Goal: Information Seeking & Learning: Learn about a topic

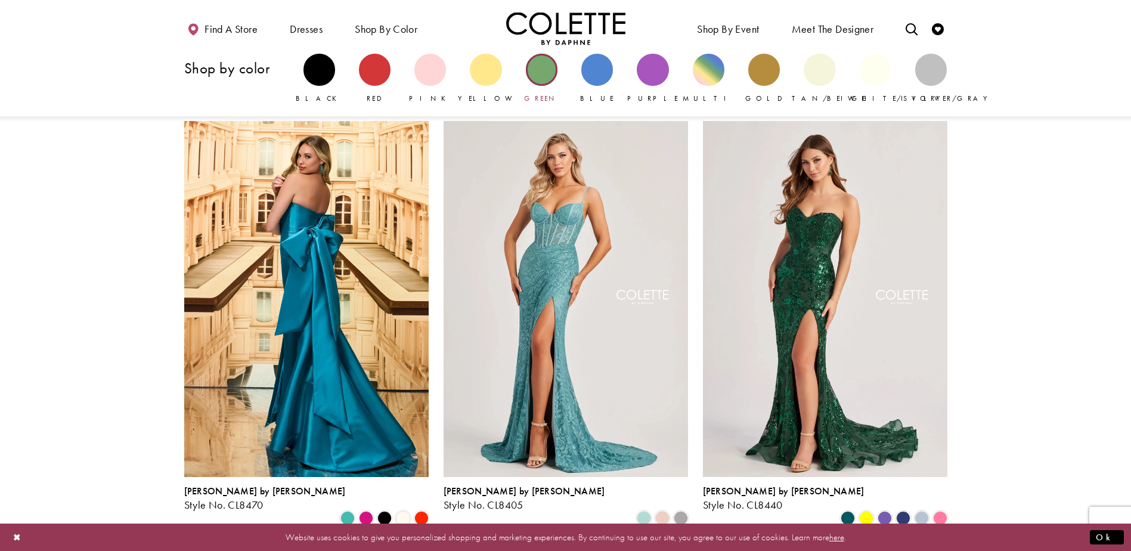
click at [544, 77] on div "Primary block" at bounding box center [542, 70] width 32 height 32
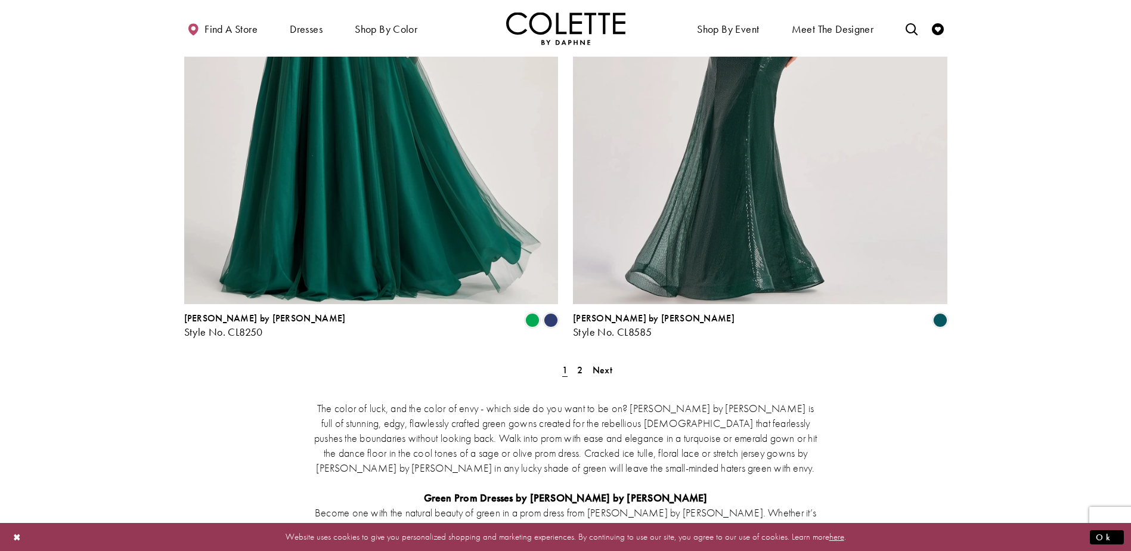
scroll to position [2205, 0]
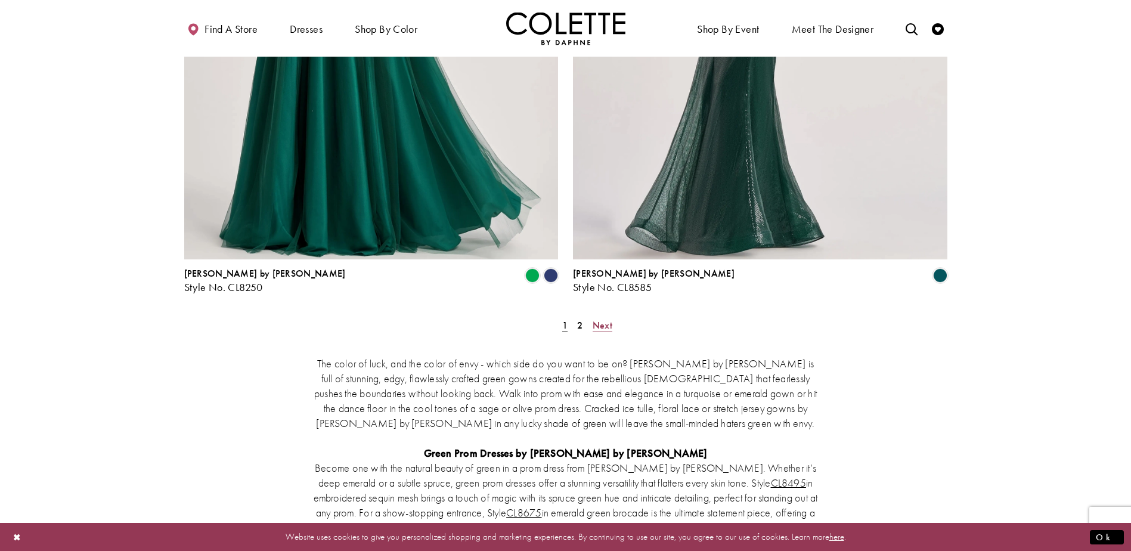
click at [600, 319] on span "Next" at bounding box center [602, 325] width 20 height 13
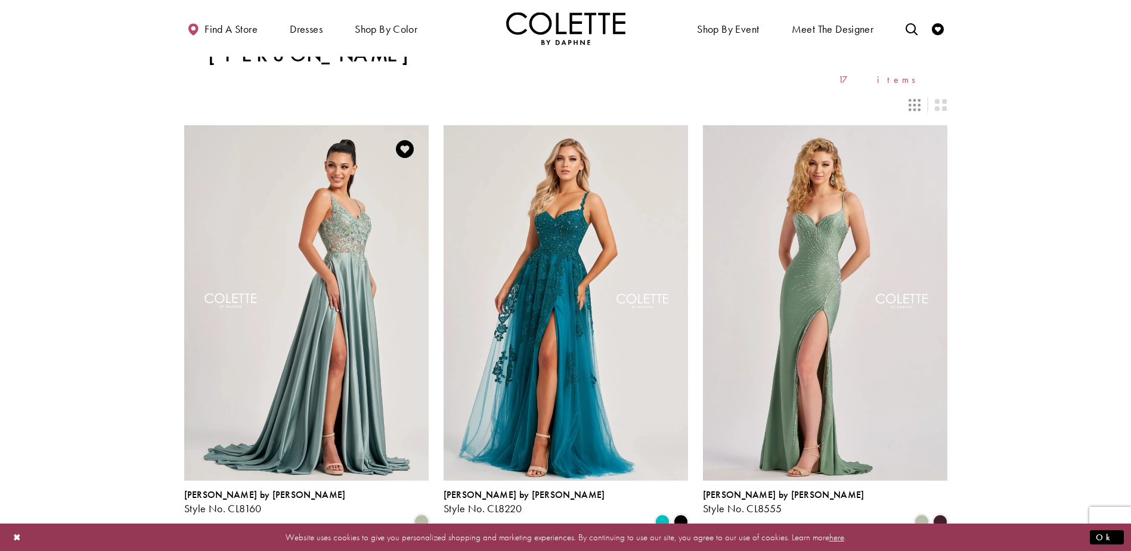
scroll to position [5, 0]
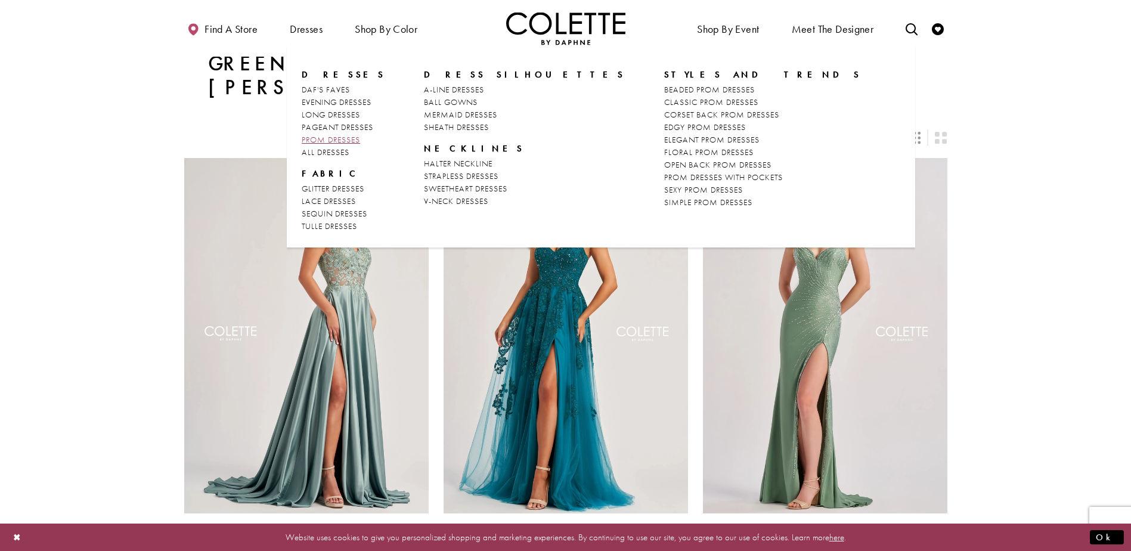
click at [356, 139] on span "PROM DRESSES" at bounding box center [331, 139] width 58 height 11
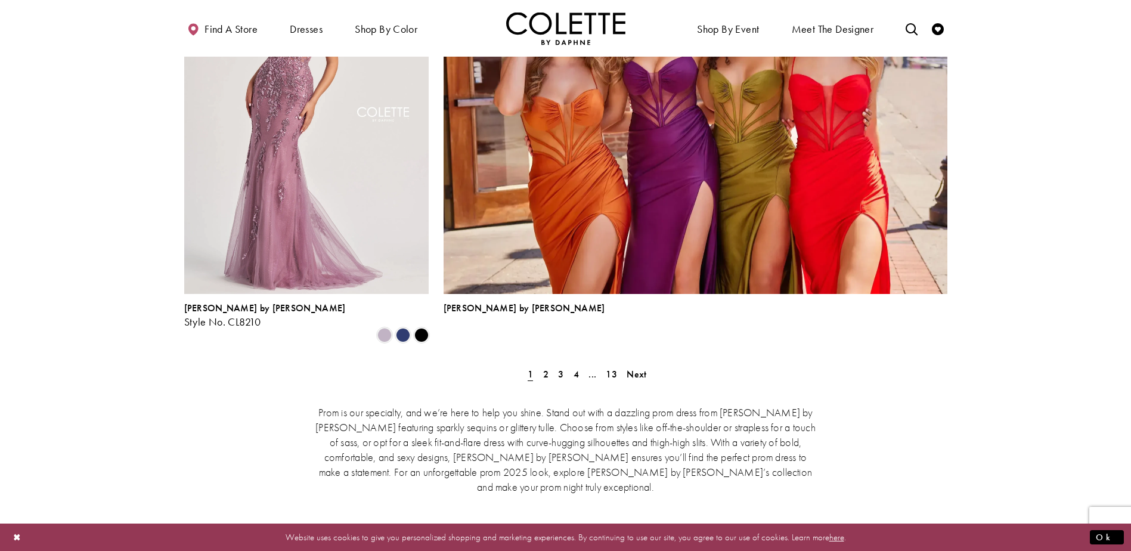
scroll to position [2622, 0]
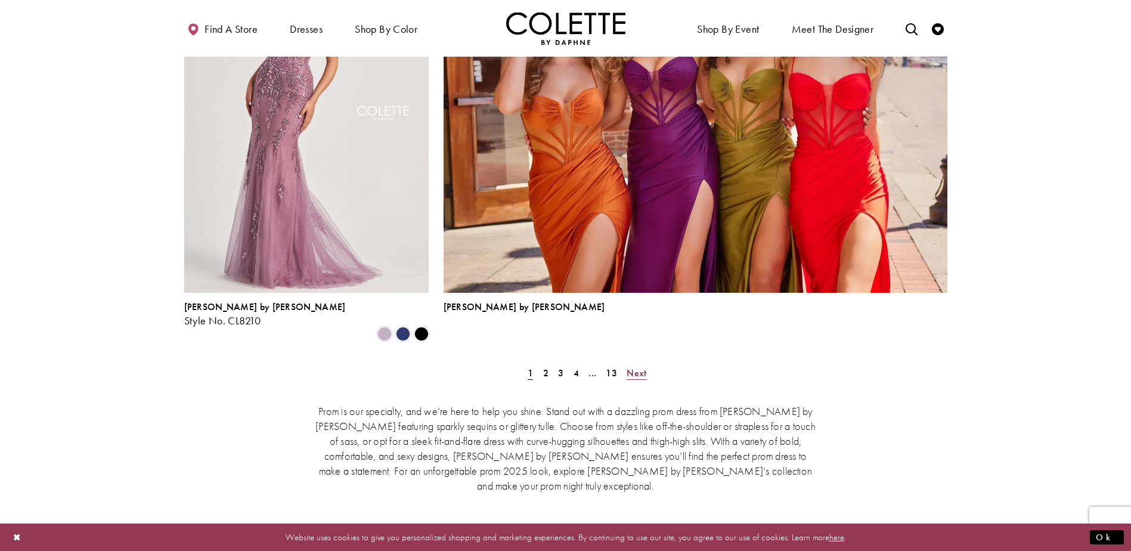
click at [638, 367] on span "Next" at bounding box center [636, 373] width 20 height 13
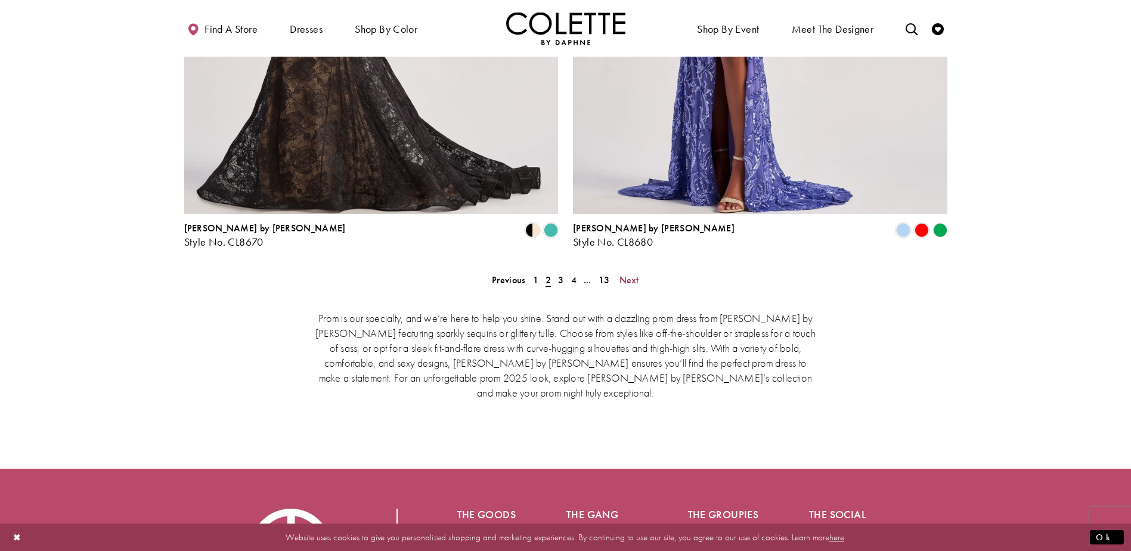
scroll to position [2451, 0]
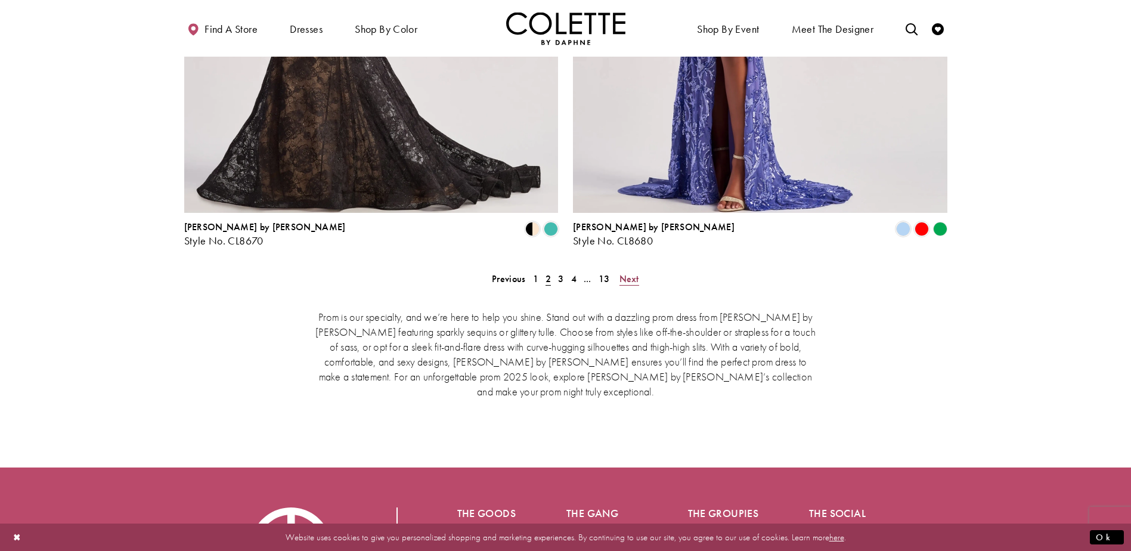
click at [628, 272] on span "Next" at bounding box center [629, 278] width 20 height 13
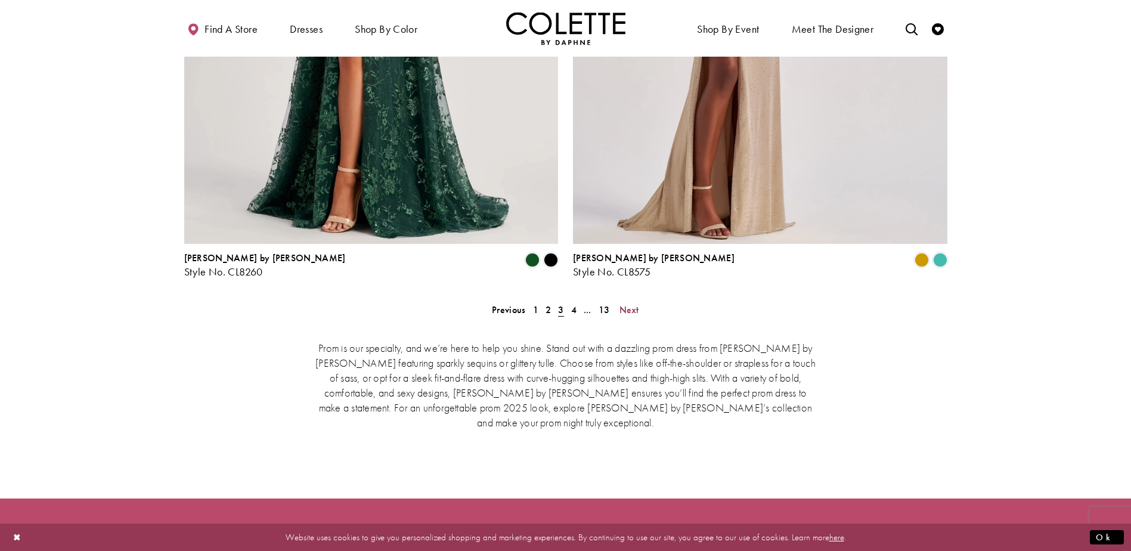
scroll to position [2451, 0]
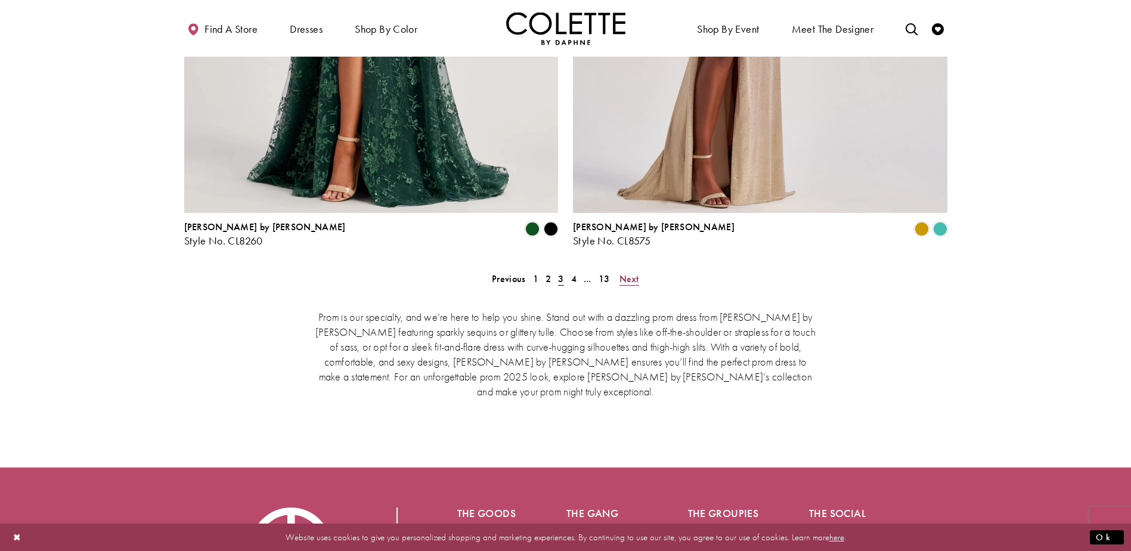
drag, startPoint x: 635, startPoint y: 220, endPoint x: 620, endPoint y: 215, distance: 15.6
click at [636, 272] on span "Next" at bounding box center [629, 278] width 20 height 13
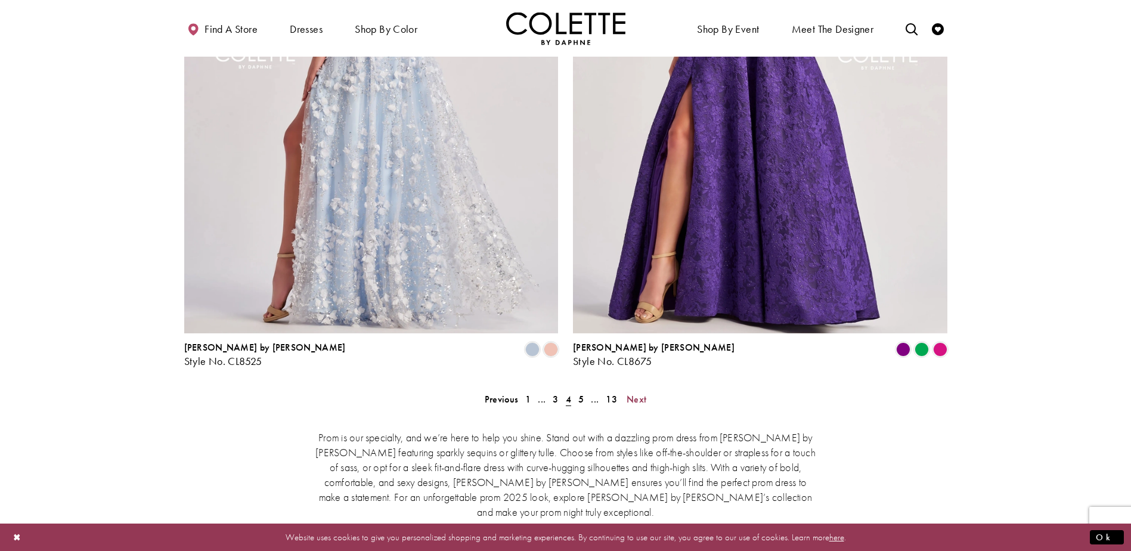
scroll to position [2332, 0]
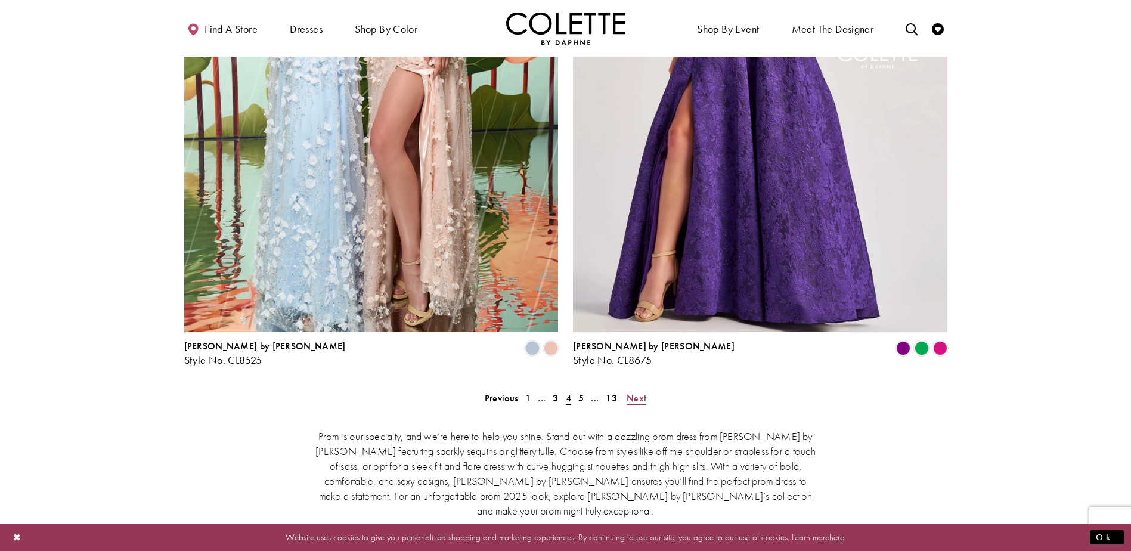
click at [639, 392] on span "Next" at bounding box center [636, 398] width 20 height 13
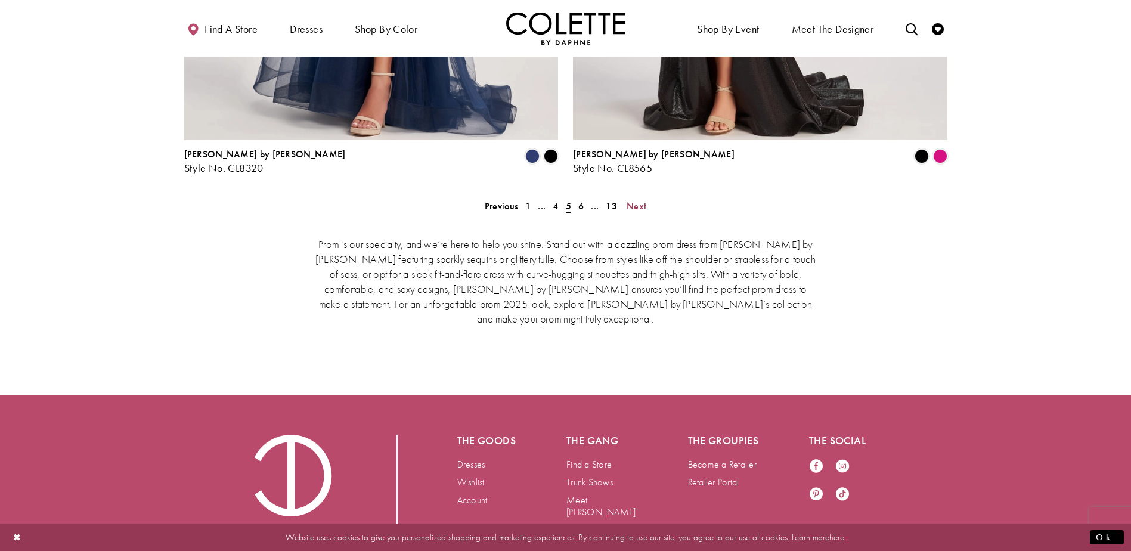
scroll to position [2543, 0]
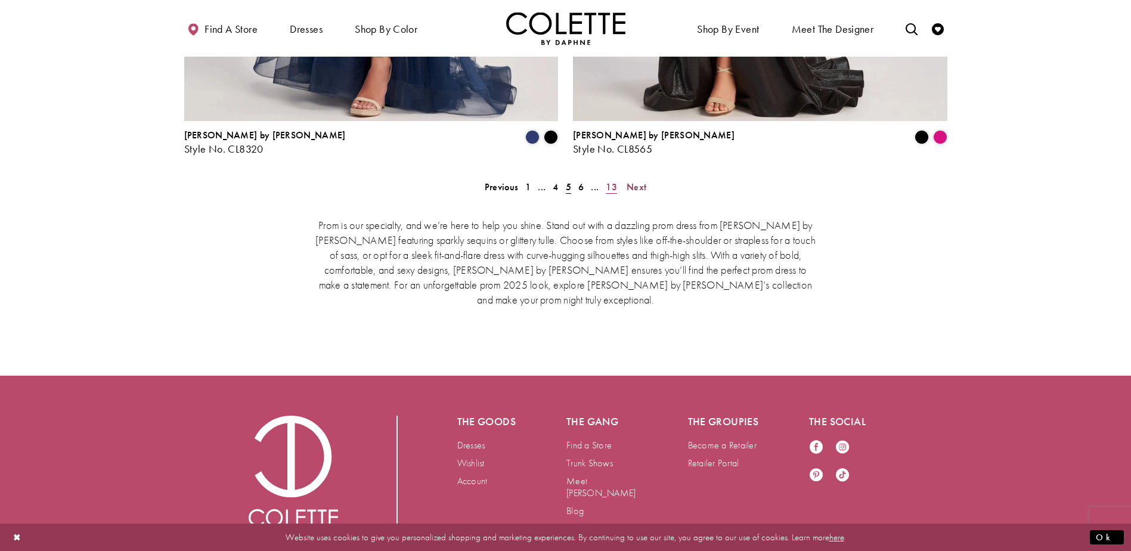
drag, startPoint x: 635, startPoint y: 130, endPoint x: 619, endPoint y: 131, distance: 16.7
click at [635, 181] on span "Next" at bounding box center [636, 187] width 20 height 13
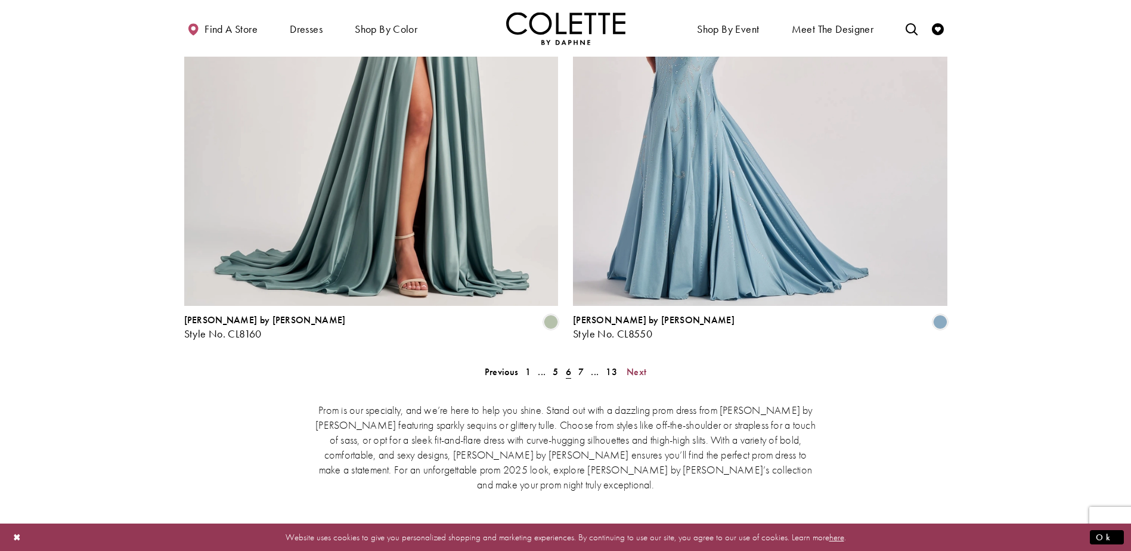
scroll to position [2392, 0]
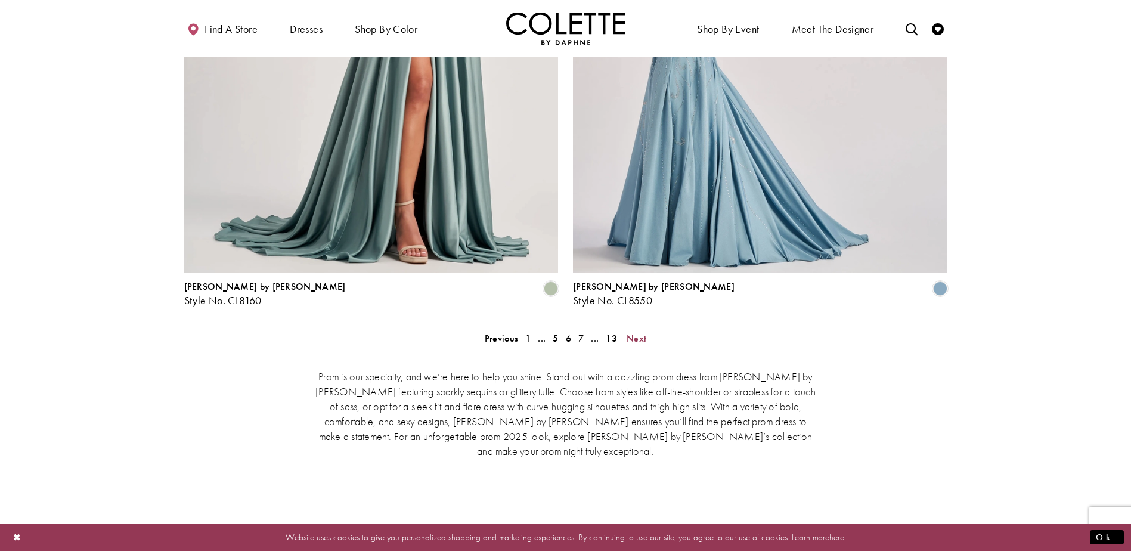
click at [639, 332] on span "Next" at bounding box center [636, 338] width 20 height 13
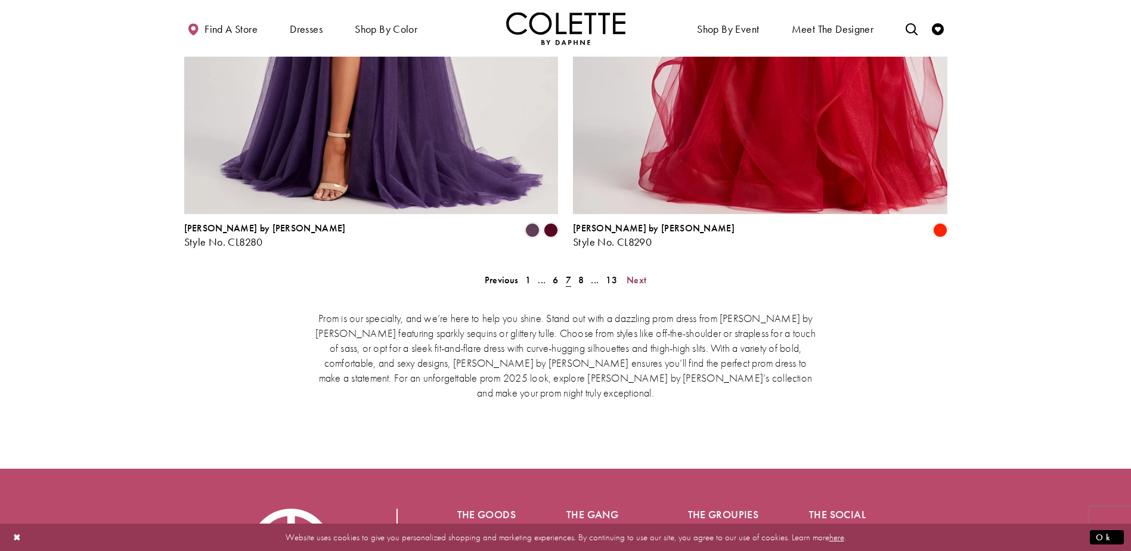
scroll to position [2511, 0]
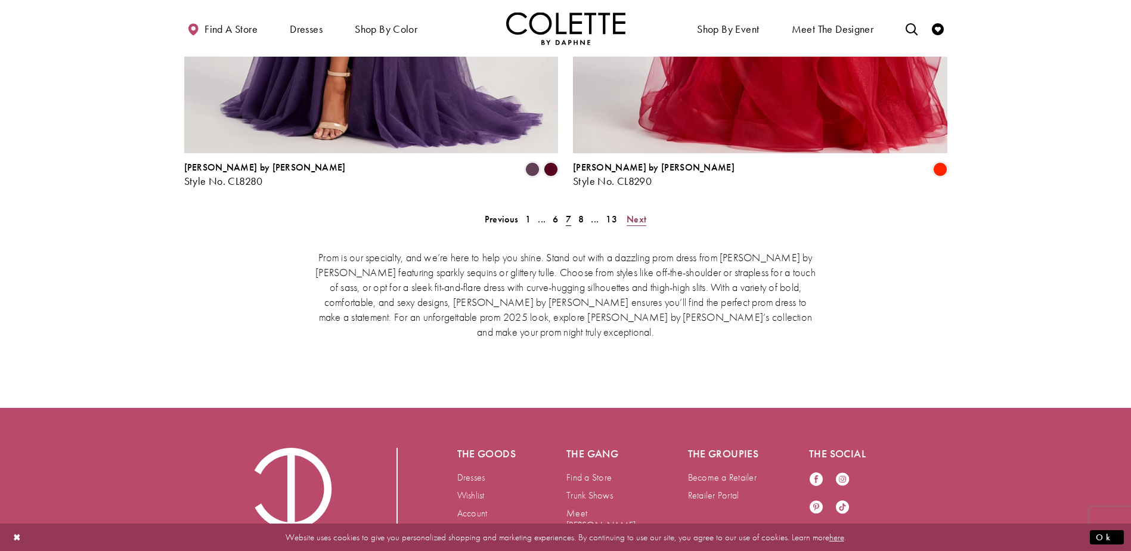
click at [639, 213] on span "Next" at bounding box center [636, 219] width 20 height 13
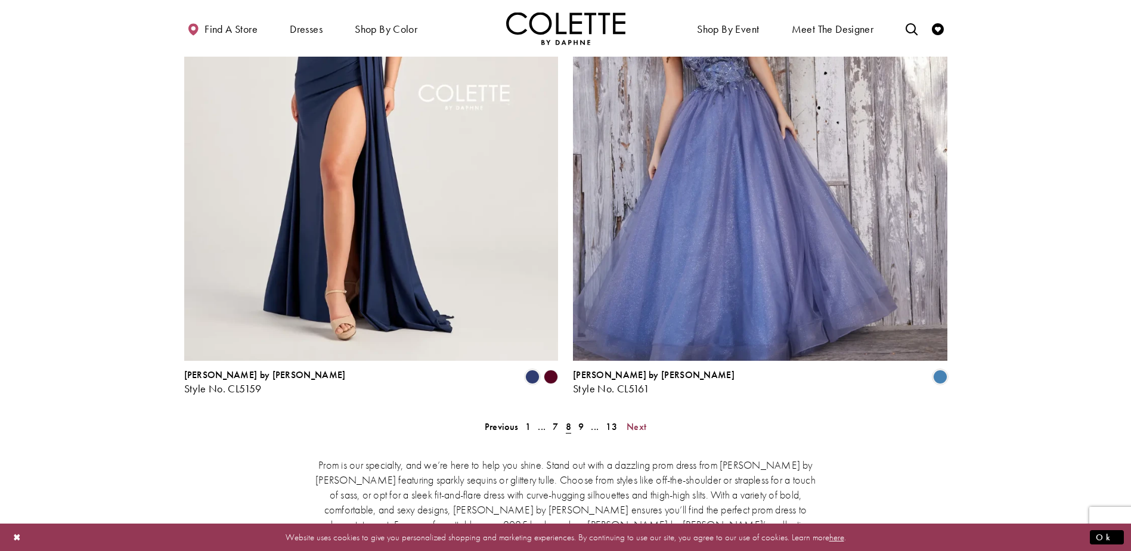
scroll to position [2332, 0]
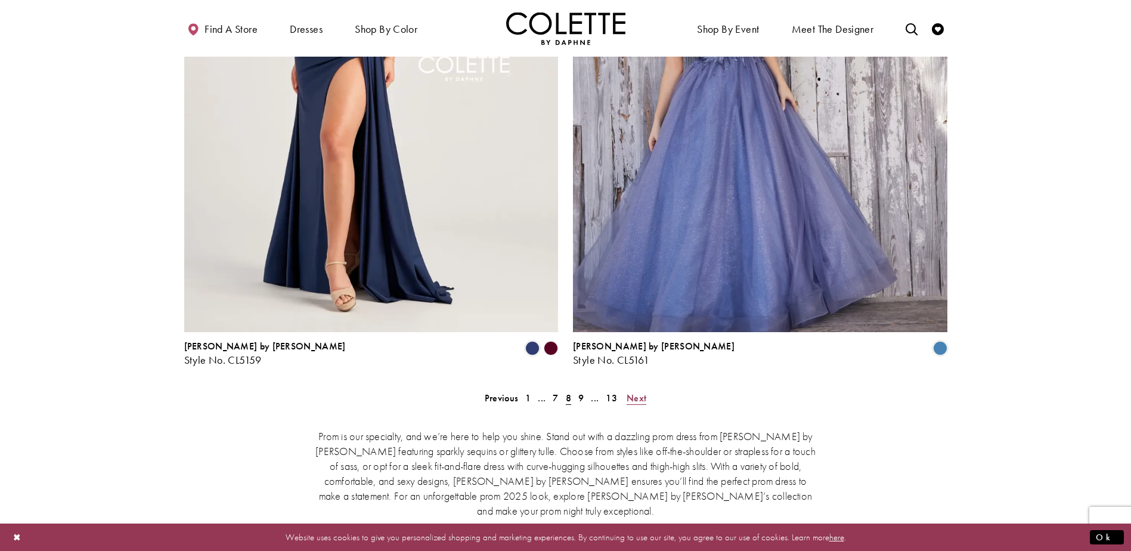
click at [641, 392] on span "Next" at bounding box center [636, 398] width 20 height 13
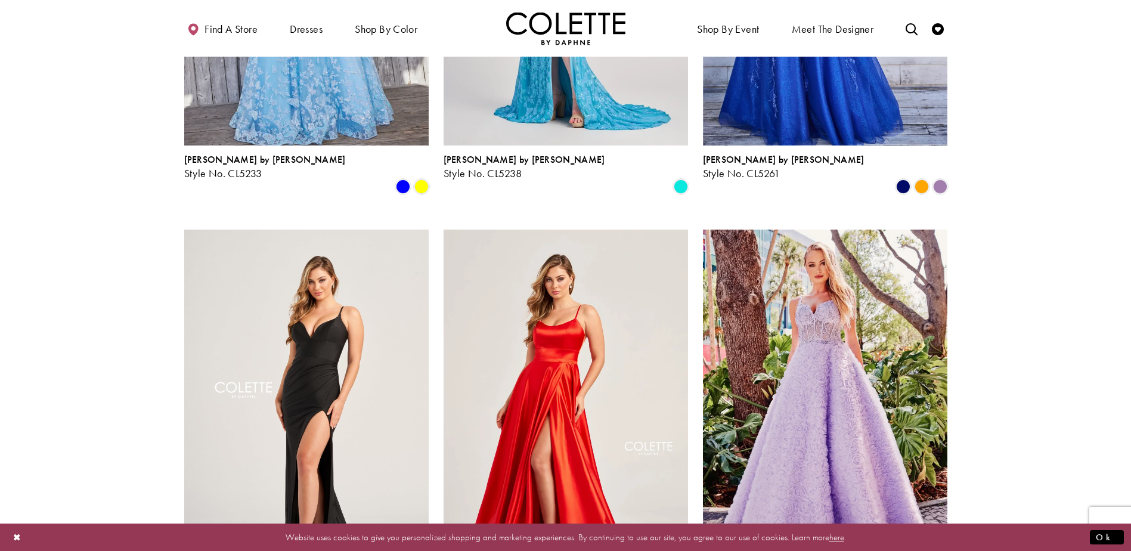
scroll to position [1081, 0]
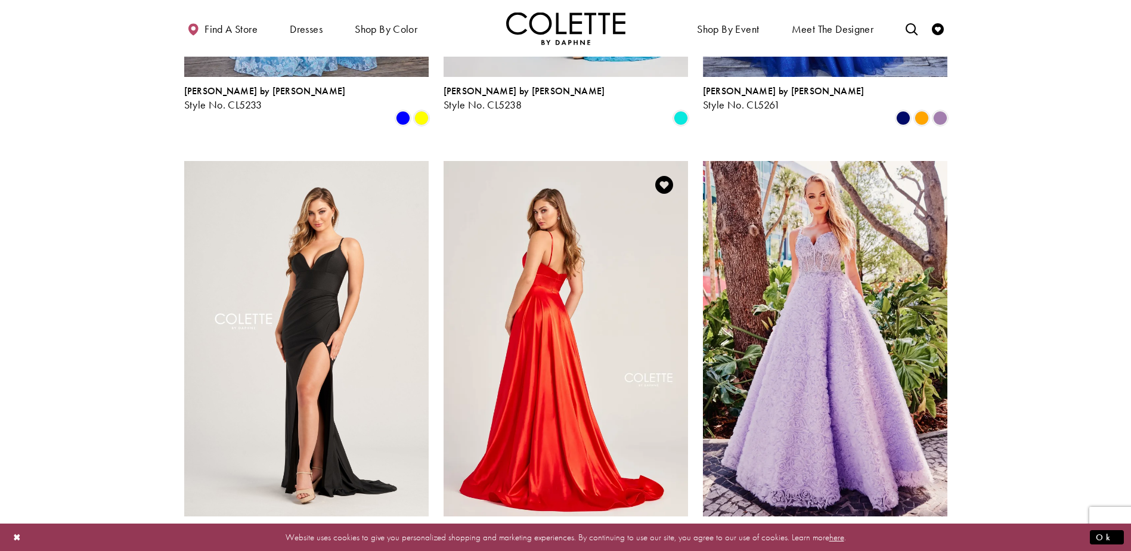
click at [561, 330] on img "Visit Colette by Daphne Style No. CL5283 Page" at bounding box center [565, 338] width 244 height 355
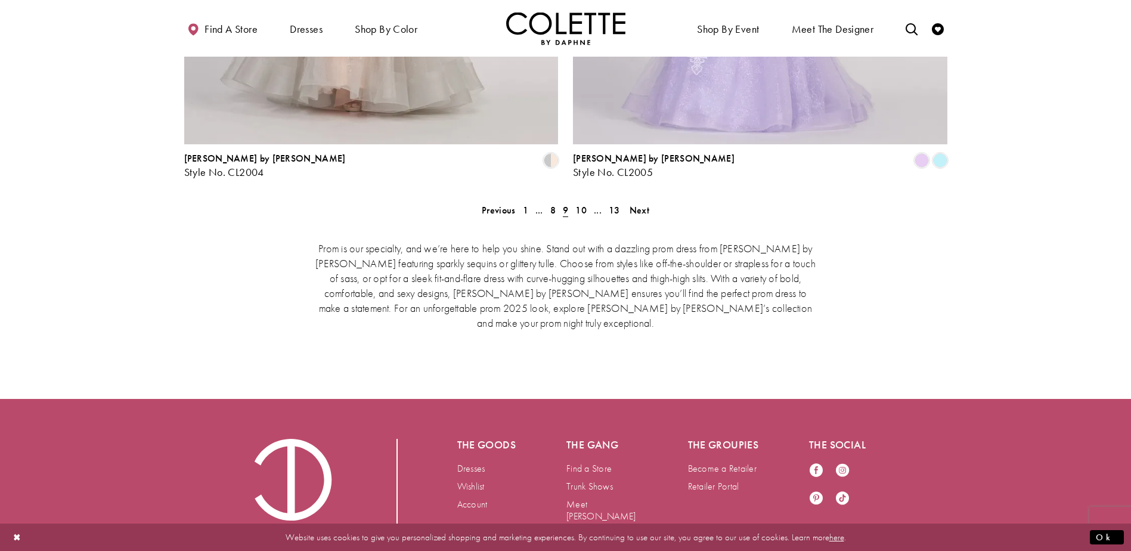
scroll to position [2543, 0]
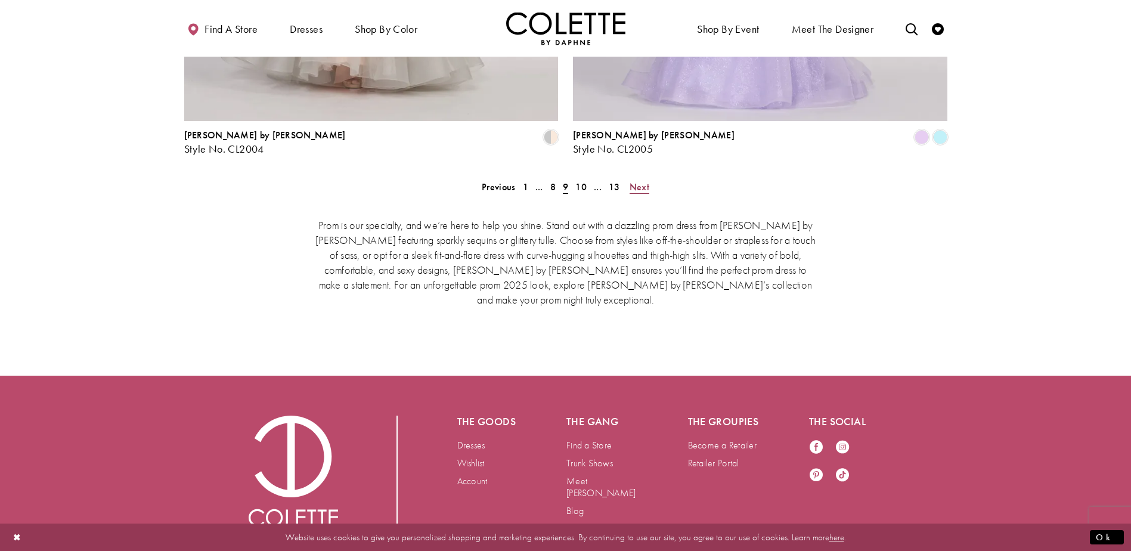
click at [638, 181] on span "Next" at bounding box center [639, 187] width 20 height 13
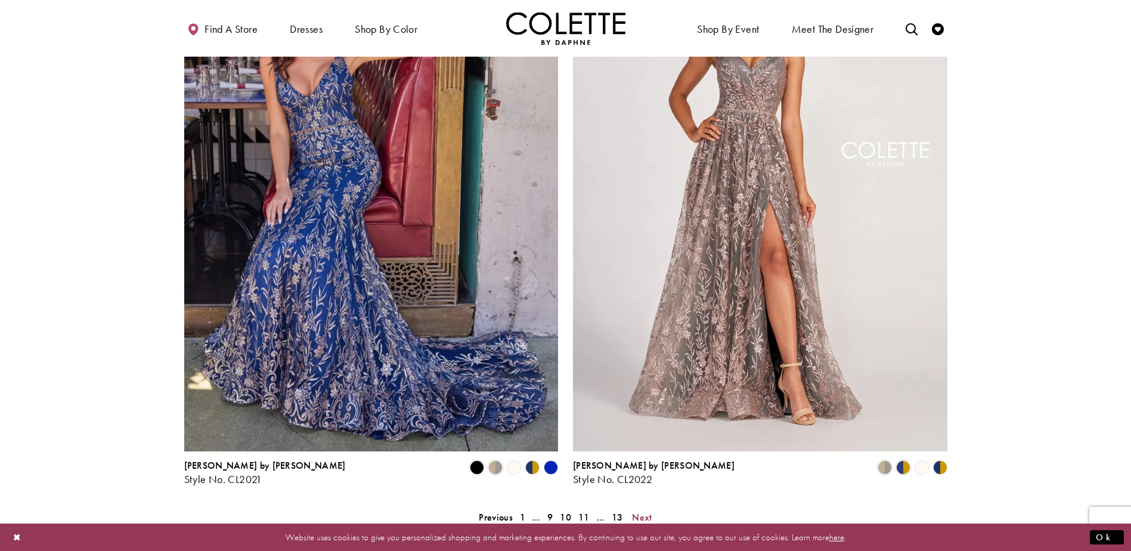
scroll to position [2272, 0]
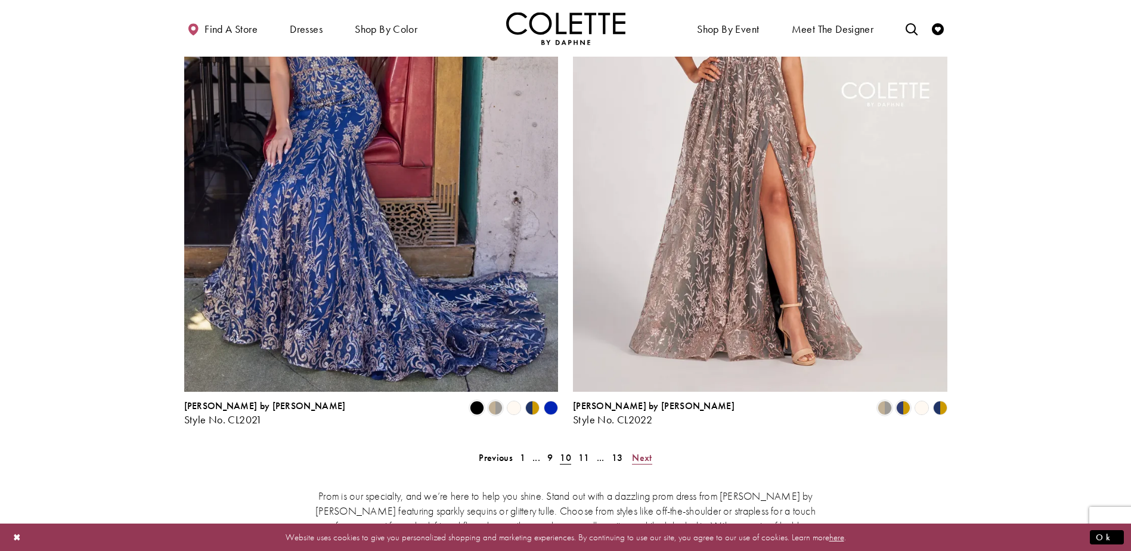
click at [647, 451] on span "Next" at bounding box center [642, 457] width 20 height 13
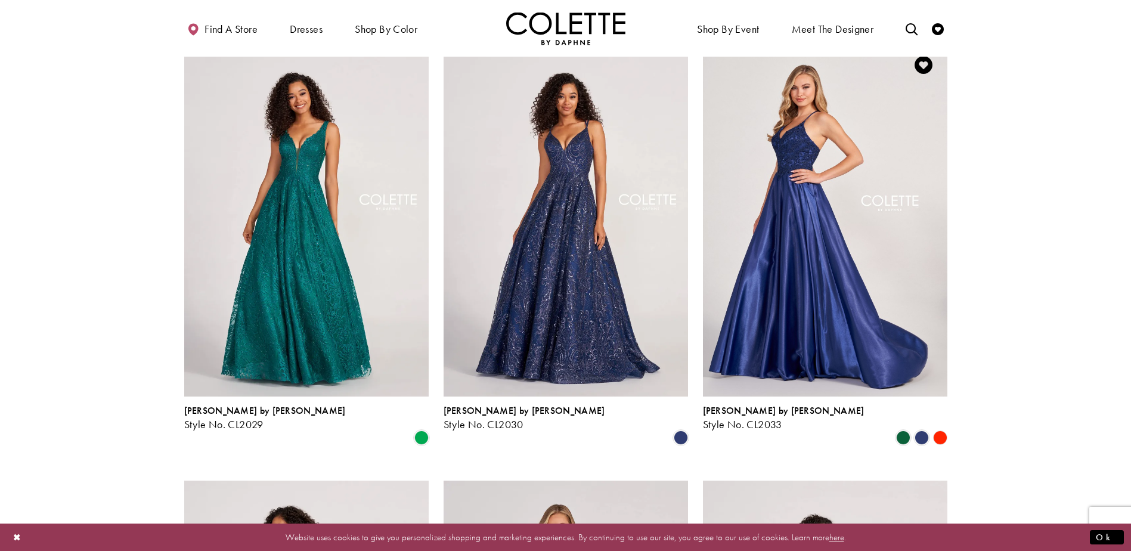
scroll to position [1200, 0]
click at [786, 211] on img "Visit Colette by Daphne Style No. CL2033 Page" at bounding box center [825, 219] width 244 height 355
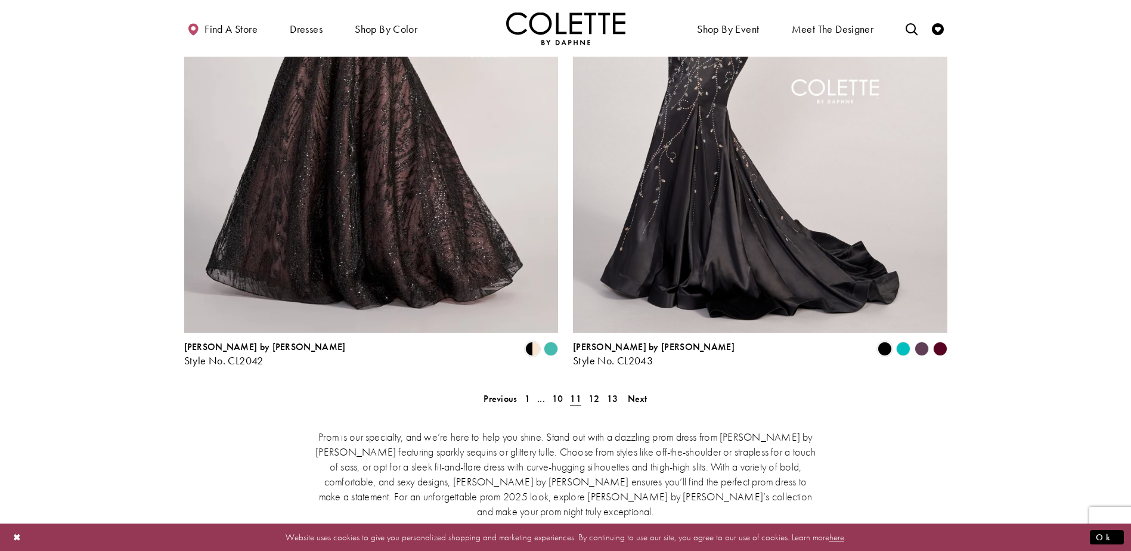
scroll to position [2332, 0]
click at [642, 392] on span "Next" at bounding box center [638, 398] width 20 height 13
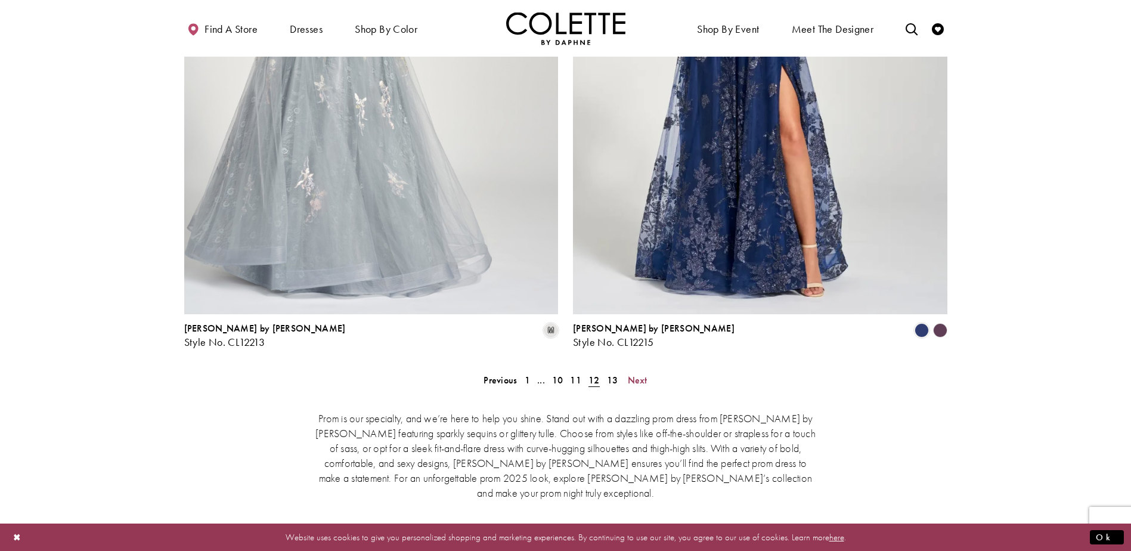
scroll to position [2392, 0]
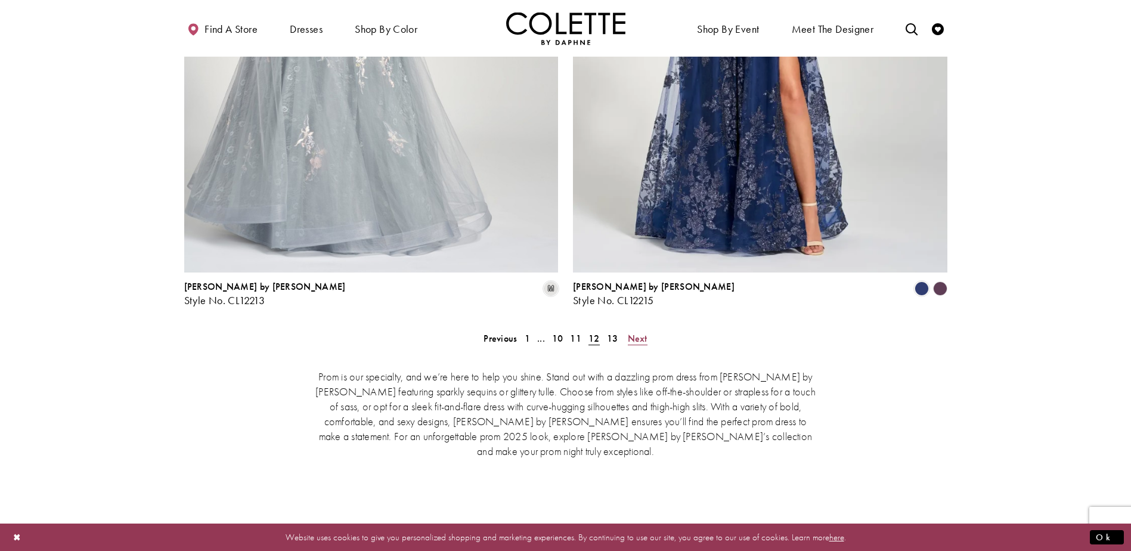
click at [639, 332] on span "Next" at bounding box center [638, 338] width 20 height 13
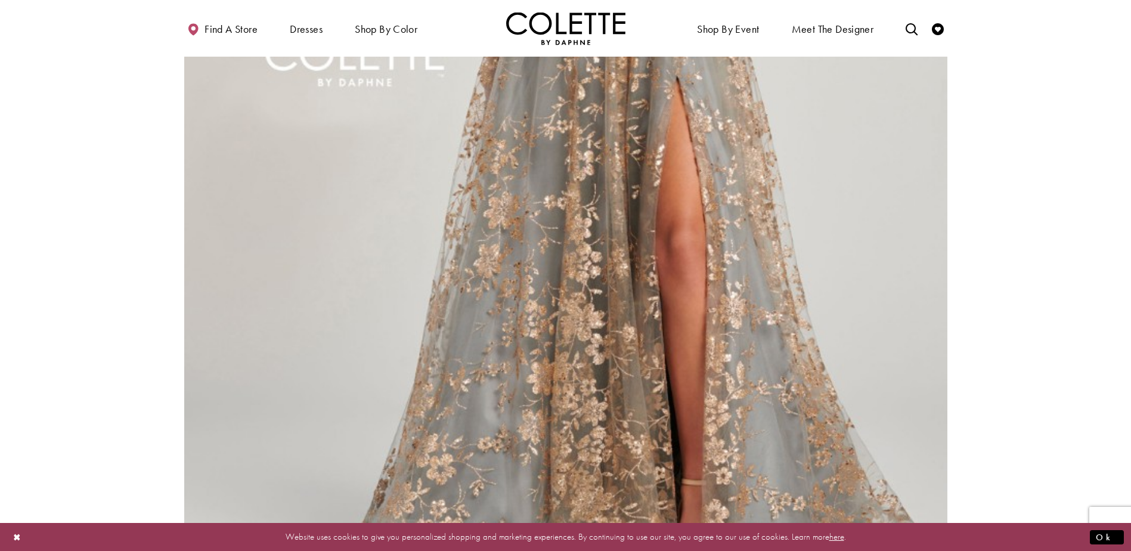
scroll to position [2153, 0]
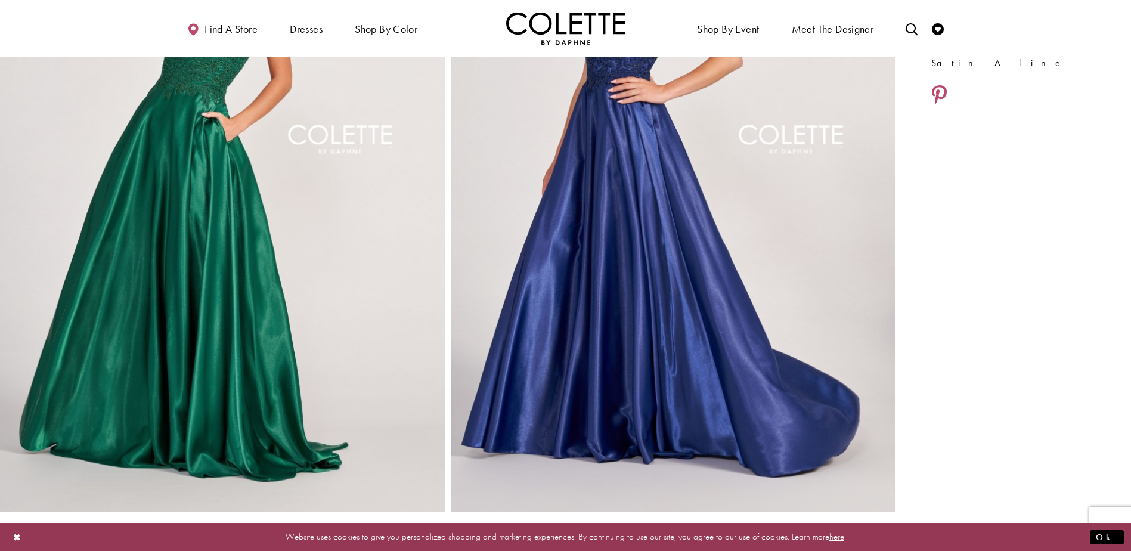
scroll to position [238, 0]
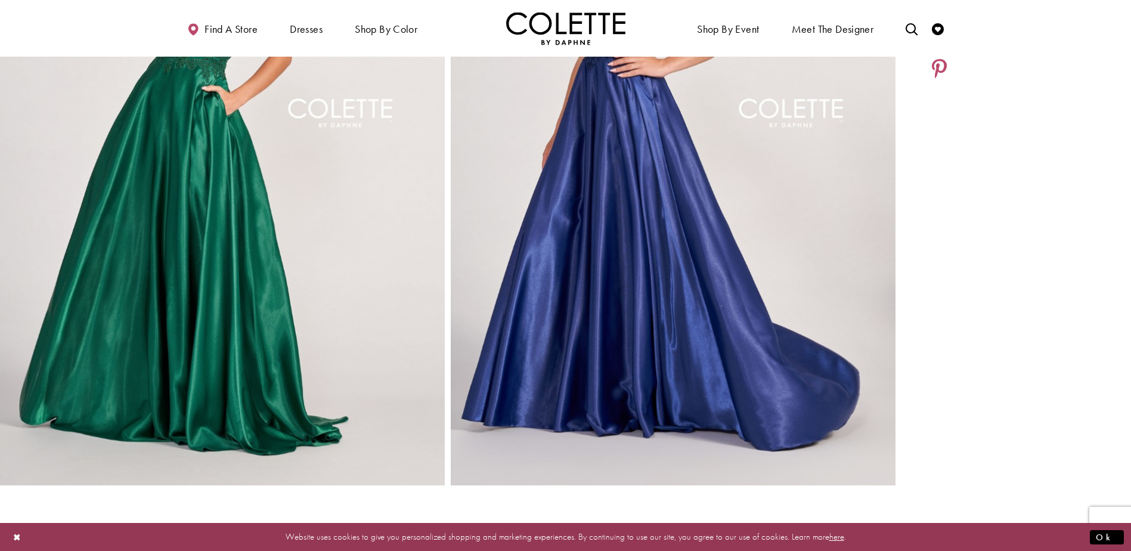
click at [201, 223] on img "Full size Style CL2033 Colette by Daphne #0 default Hunter picture" at bounding box center [222, 151] width 445 height 667
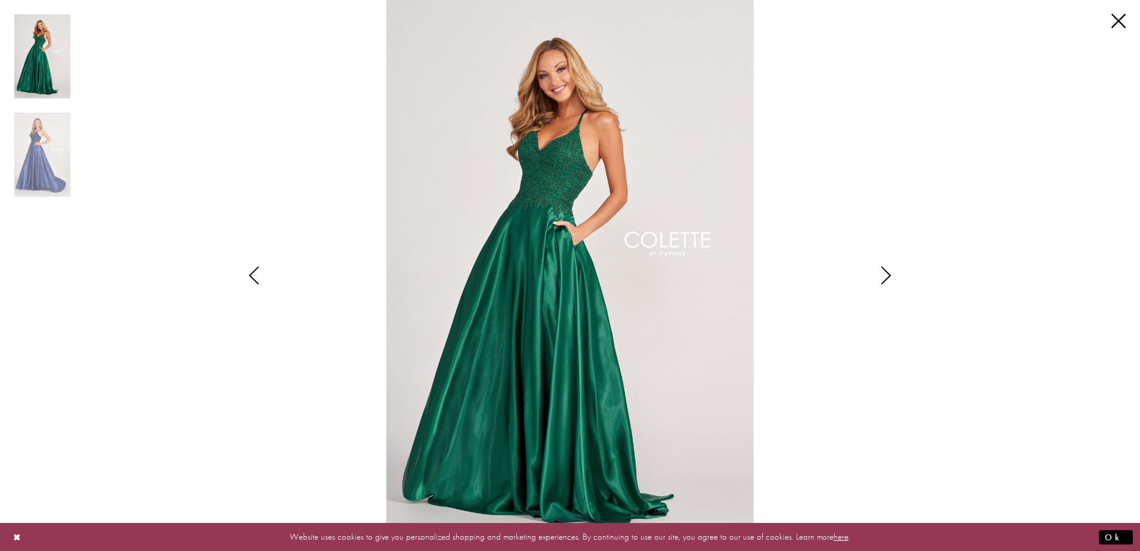
click at [255, 269] on icon "Style CL2033 Colette by Daphne Views dialog" at bounding box center [254, 275] width 30 height 18
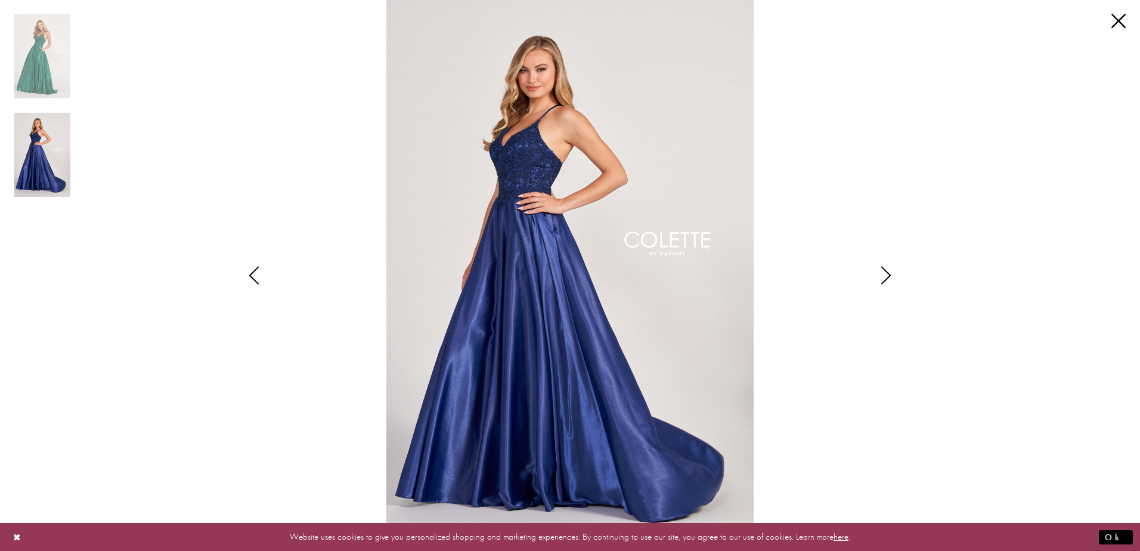
click at [255, 268] on icon "Style CL2033 Colette by Daphne Views dialog" at bounding box center [254, 275] width 30 height 18
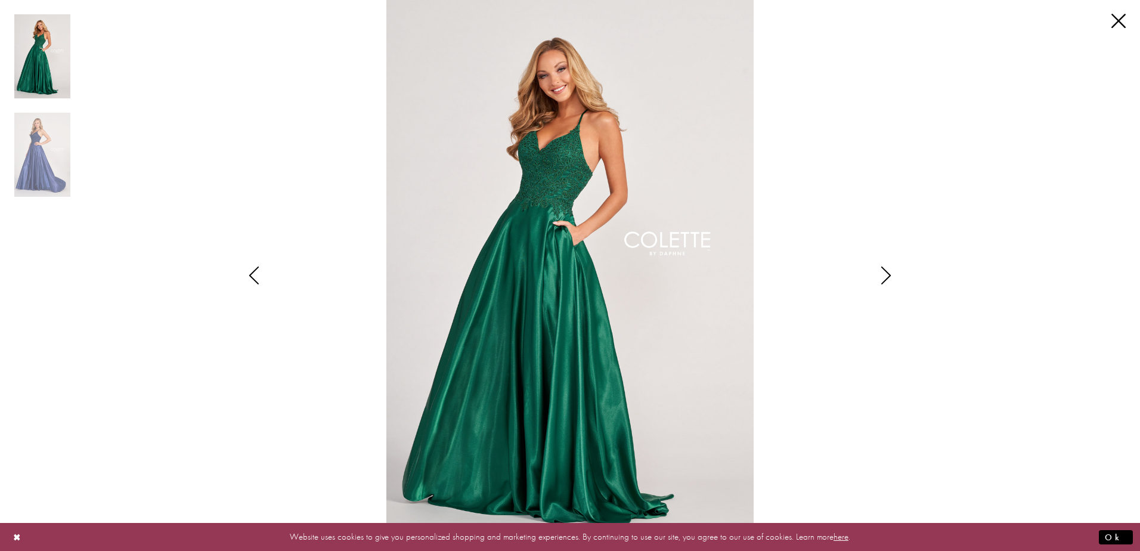
click at [255, 268] on icon "Style CL2033 Colette by Daphne Views dialog" at bounding box center [254, 275] width 30 height 18
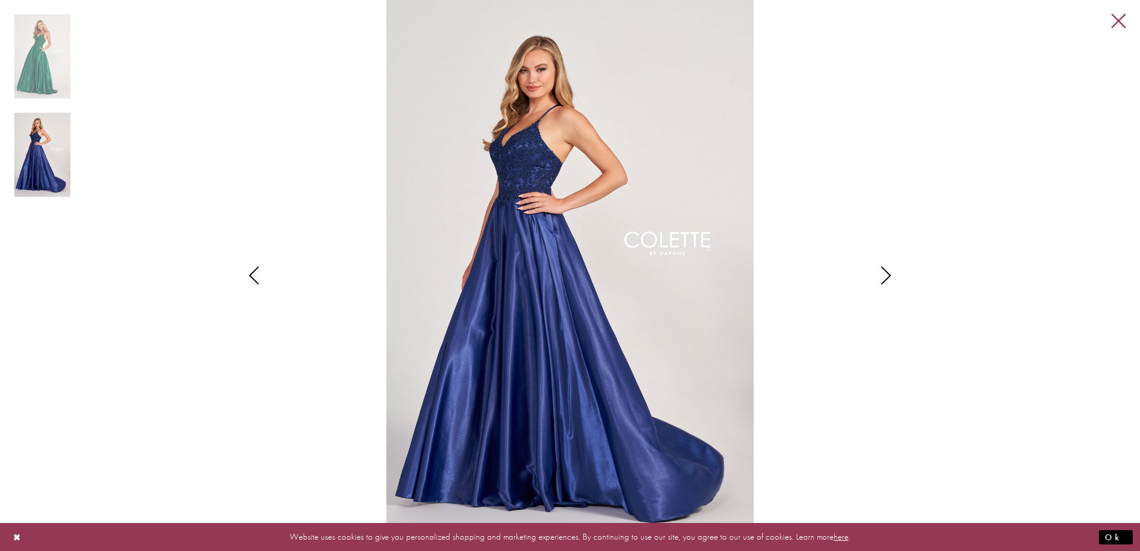
click at [1123, 20] on link "Close" at bounding box center [1118, 21] width 14 height 14
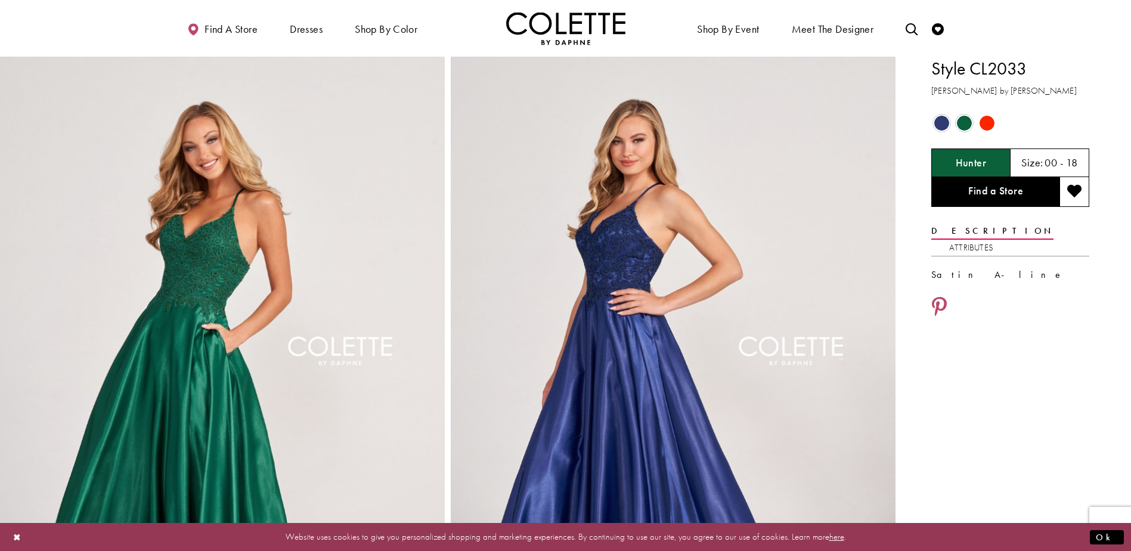
scroll to position [0, 0]
click at [993, 240] on link "Attributes" at bounding box center [971, 248] width 44 height 17
